Goal: Task Accomplishment & Management: Manage account settings

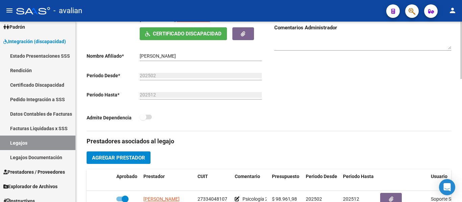
scroll to position [219, 0]
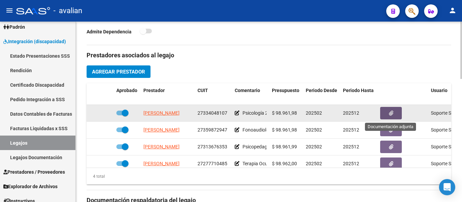
click at [389, 115] on icon "button" at bounding box center [391, 113] width 4 height 5
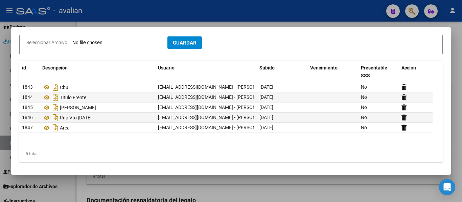
scroll to position [84, 0]
click at [195, 185] on div at bounding box center [231, 101] width 462 height 202
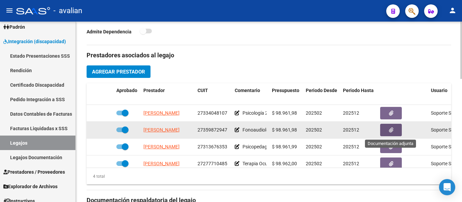
click at [390, 130] on icon "button" at bounding box center [391, 130] width 4 height 5
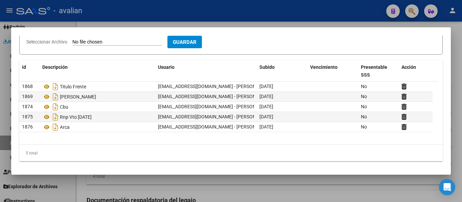
click at [235, 193] on div at bounding box center [231, 101] width 462 height 202
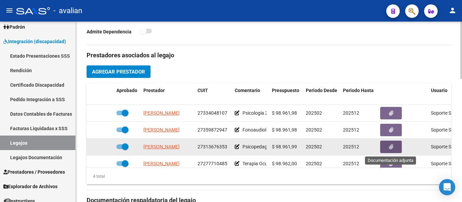
click at [390, 150] on icon "button" at bounding box center [391, 147] width 4 height 5
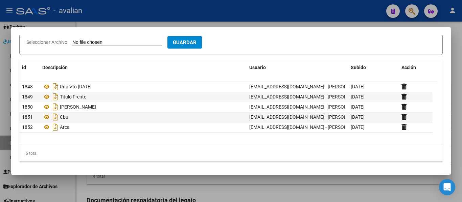
scroll to position [60, 0]
click at [239, 184] on div at bounding box center [231, 101] width 462 height 202
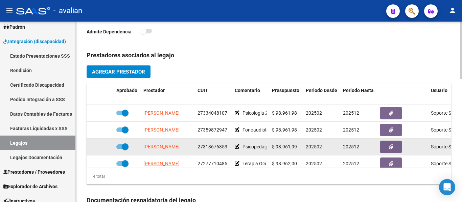
scroll to position [12, 0]
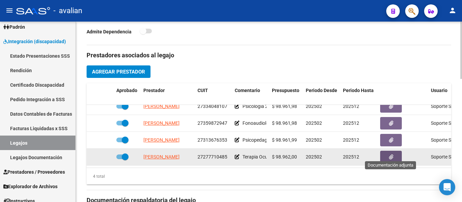
click at [390, 151] on button "button" at bounding box center [391, 157] width 22 height 13
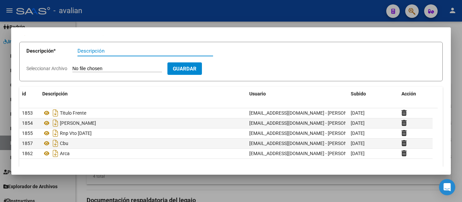
scroll to position [34, 0]
click at [208, 187] on div at bounding box center [231, 101] width 462 height 202
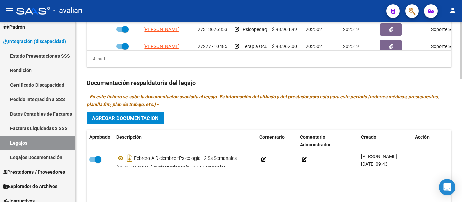
scroll to position [354, 0]
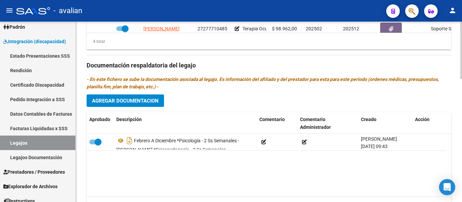
click at [314, 102] on div "Prestadores asociados al legajo Agregar Prestador Aprobado Prestador CUIT Comen…" at bounding box center [268, 64] width 364 height 309
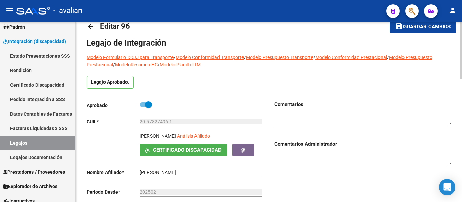
scroll to position [185, 0]
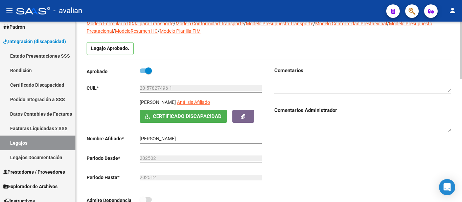
scroll to position [0, 0]
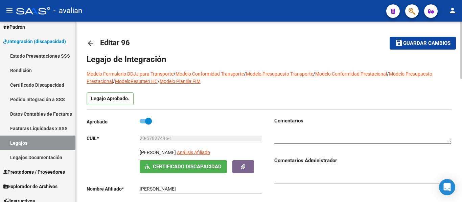
click at [98, 42] on link "arrow_back" at bounding box center [93, 43] width 14 height 16
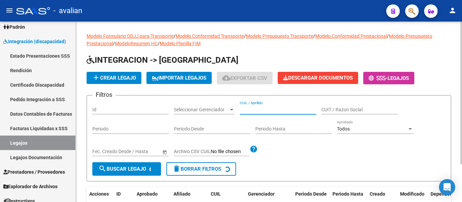
click at [254, 108] on input "CUIL / Apellido" at bounding box center [278, 110] width 76 height 6
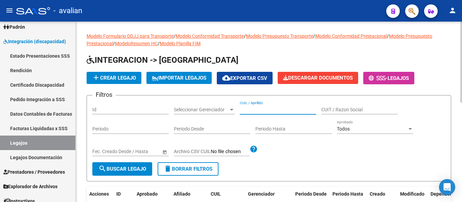
paste input "20509864021"
type input "20509864021"
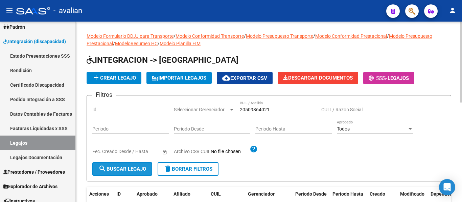
click at [127, 169] on span "search Buscar Legajo" at bounding box center [122, 169] width 48 height 6
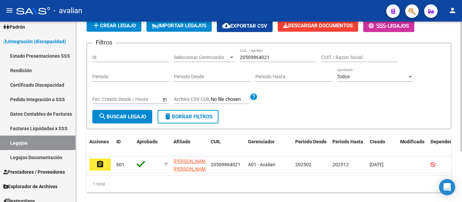
scroll to position [70, 0]
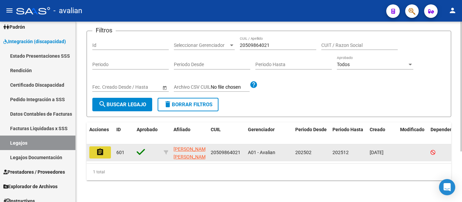
click at [105, 148] on button "assignment" at bounding box center [100, 153] width 22 height 12
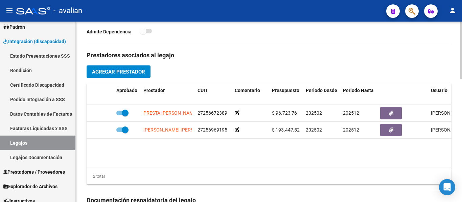
scroll to position [185, 0]
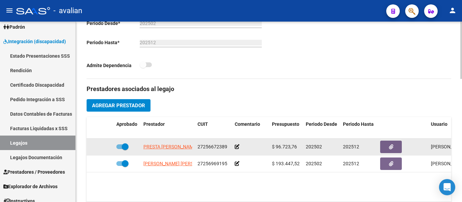
click at [379, 149] on datatable-body-cell at bounding box center [402, 147] width 51 height 17
click at [383, 149] on button "button" at bounding box center [391, 147] width 22 height 13
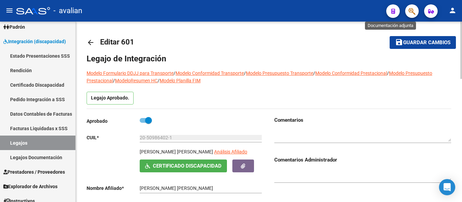
scroll to position [0, 0]
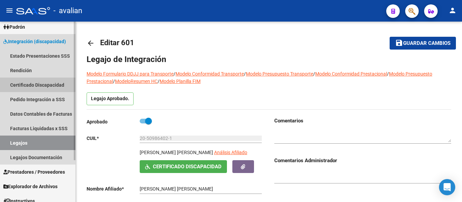
click at [24, 82] on link "Certificado Discapacidad" at bounding box center [37, 85] width 75 height 15
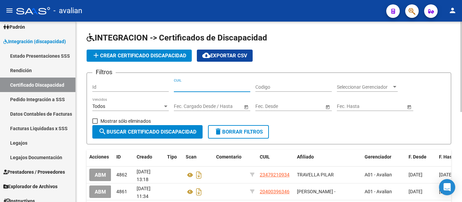
click at [201, 85] on input "CUIL" at bounding box center [212, 87] width 76 height 6
click at [213, 88] on input "CUIL" at bounding box center [212, 87] width 76 height 6
paste input "20-52319253-2"
type input "20-52319253-2"
click at [143, 136] on button "search Buscar Certificado Discapacidad" at bounding box center [147, 132] width 110 height 14
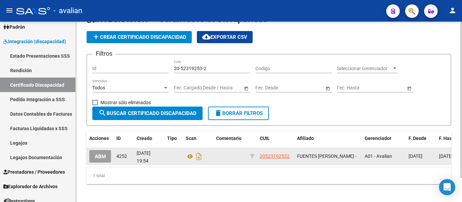
scroll to position [28, 0]
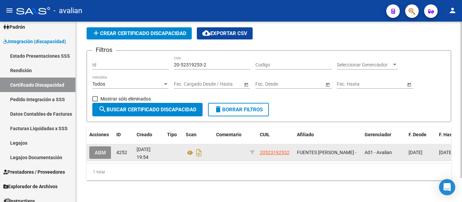
click at [96, 151] on button "ABM" at bounding box center [100, 153] width 22 height 13
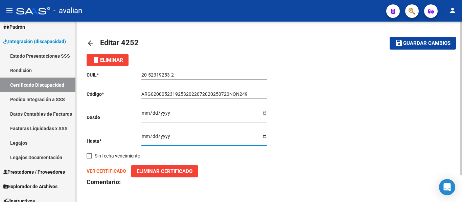
click at [262, 139] on input "[DATE]" at bounding box center [204, 139] width 126 height 10
type input "[DATE]"
click at [148, 174] on span "Eliminar Certificado" at bounding box center [164, 172] width 56 height 6
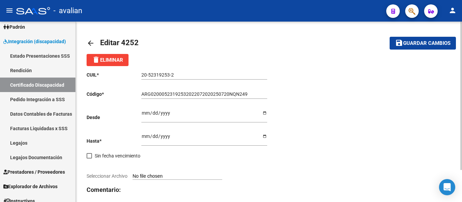
click at [148, 175] on input "Seleccionar Archivo" at bounding box center [177, 177] width 90 height 6
type input "C:\fakepath\CUD Fuentes_page-0002.jpg"
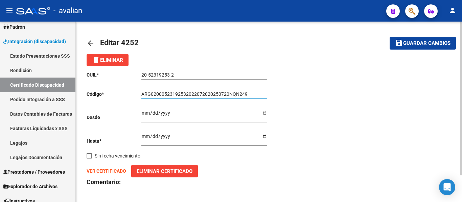
drag, startPoint x: 247, startPoint y: 94, endPoint x: 107, endPoint y: 90, distance: 140.0
click at [107, 90] on div "CUIL * 20-52319253-2 Ingresar el CUIL Código * ARG02000523192532022072020250720…" at bounding box center [177, 141] width 182 height 151
paste input "6"
type input "ARG02000523192532022072020260720NQN249"
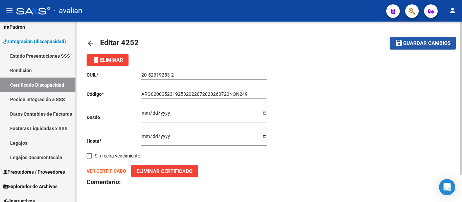
click at [424, 42] on span "Guardar cambios" at bounding box center [426, 44] width 47 height 6
click at [408, 41] on span "Guardar cambios" at bounding box center [426, 44] width 47 height 6
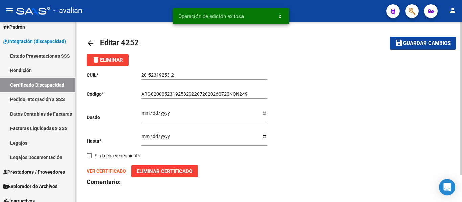
click at [91, 45] on mat-icon "arrow_back" at bounding box center [90, 43] width 8 height 8
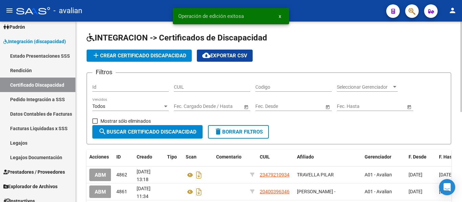
click at [216, 86] on input "CUIL" at bounding box center [212, 87] width 76 height 6
paste input "23-50353105-4"
type input "23-50353105-4"
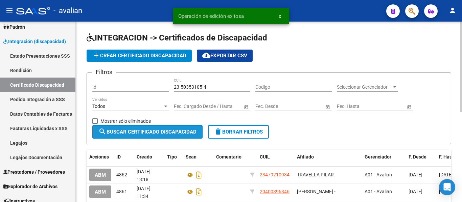
click at [176, 130] on span "search Buscar Certificado Discapacidad" at bounding box center [147, 132] width 98 height 6
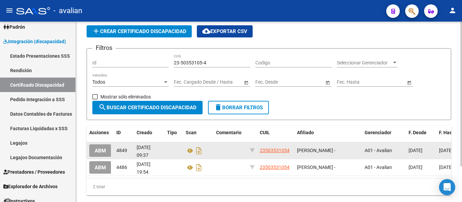
scroll to position [34, 0]
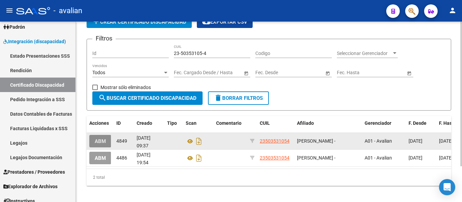
click at [97, 140] on span "ABM" at bounding box center [100, 142] width 11 height 6
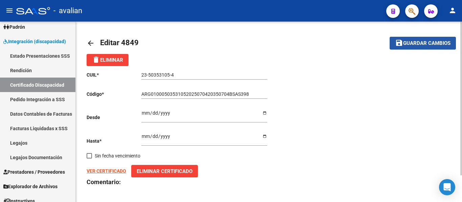
drag, startPoint x: 407, startPoint y: 44, endPoint x: 382, endPoint y: 45, distance: 25.4
click at [407, 44] on span "Guardar cambios" at bounding box center [426, 44] width 47 height 6
click at [84, 42] on div "arrow_back Editar 4849 save Guardar cambios delete Eliminar CUIL * 23-50353105-…" at bounding box center [269, 128] width 386 height 212
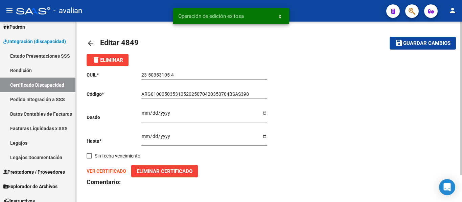
click at [91, 44] on mat-icon "arrow_back" at bounding box center [90, 43] width 8 height 8
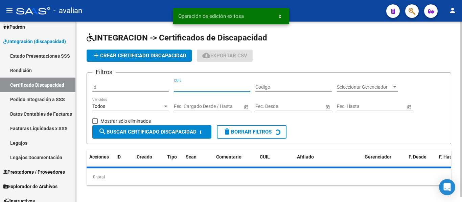
click at [195, 86] on input "CUIL" at bounding box center [212, 87] width 76 height 6
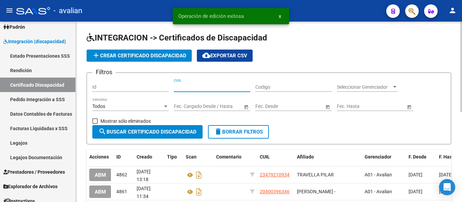
paste input "20-55567176-9"
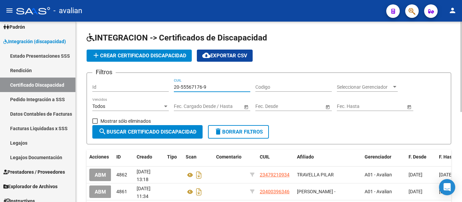
type input "20-55567176-9"
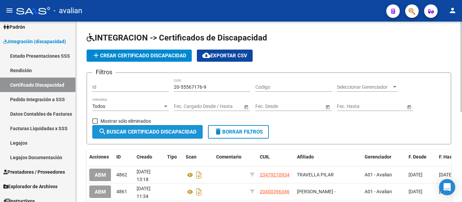
click at [177, 128] on button "search Buscar Certificado Discapacidad" at bounding box center [147, 132] width 110 height 14
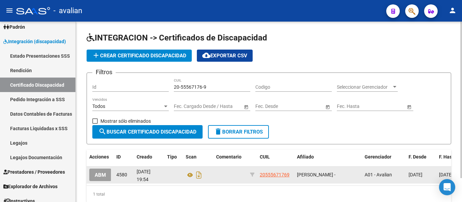
click at [103, 176] on span "ABM" at bounding box center [100, 175] width 11 height 6
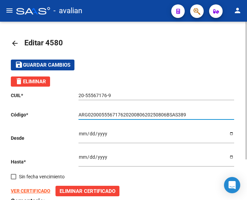
drag, startPoint x: 187, startPoint y: 111, endPoint x: 111, endPoint y: 110, distance: 76.4
click at [83, 111] on div "ARG02000555671762020080620250806BSAS389 Ingresar el Codigo" at bounding box center [155, 113] width 155 height 14
click at [184, 115] on input "ARG02000555671762020080620250806BSAS389" at bounding box center [155, 115] width 155 height 6
drag, startPoint x: 184, startPoint y: 115, endPoint x: 70, endPoint y: 108, distance: 114.8
click at [70, 108] on div "CUIL * 20-55567176-9 Ingresar el CUIL Código * ARG02000555671762020080620250806…" at bounding box center [123, 160] width 225 height 149
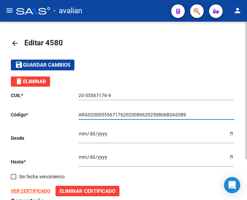
paste input "6"
type input "ARG02000555671762020080620260806BSAS389"
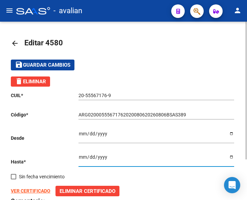
click at [229, 156] on input "[DATE]" at bounding box center [155, 159] width 155 height 10
type input "[DATE]"
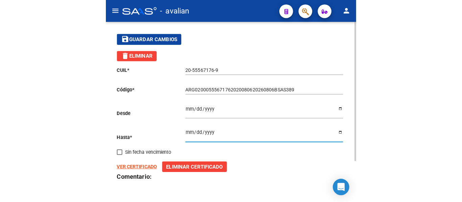
scroll to position [52, 0]
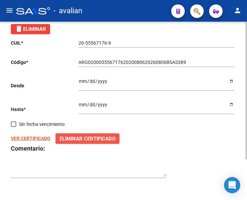
click at [61, 139] on span "Eliminar Certificado" at bounding box center [87, 138] width 56 height 6
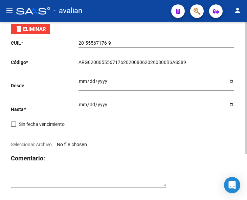
click at [73, 143] on input "Seleccionar Archivo" at bounding box center [102, 145] width 90 height 6
type input "C:\fakepath\cud (9).jpg"
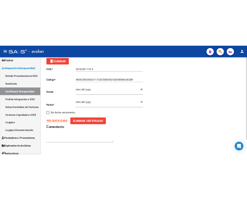
scroll to position [0, 0]
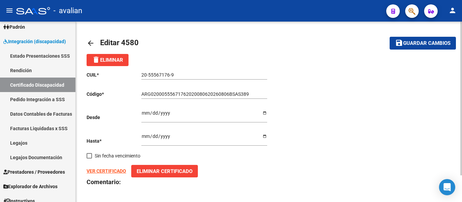
click at [411, 42] on span "Guardar cambios" at bounding box center [426, 44] width 47 height 6
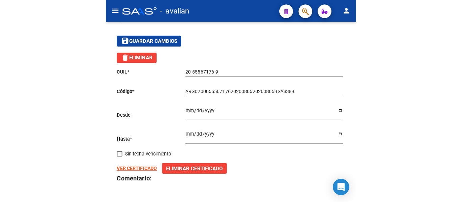
scroll to position [34, 0]
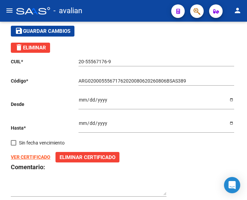
click at [36, 157] on strong "VER CERTIFICADO" at bounding box center [31, 156] width 40 height 5
click at [68, 156] on span "Eliminar Certificado" at bounding box center [87, 157] width 56 height 6
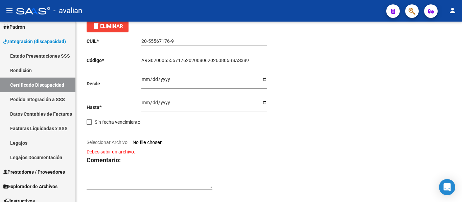
scroll to position [0, 0]
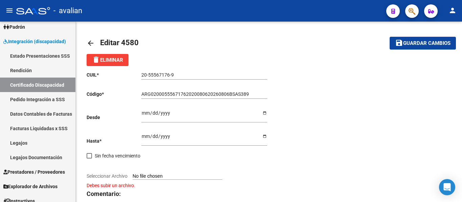
click at [93, 41] on mat-icon "arrow_back" at bounding box center [90, 43] width 8 height 8
